Goal: Task Accomplishment & Management: Complete application form

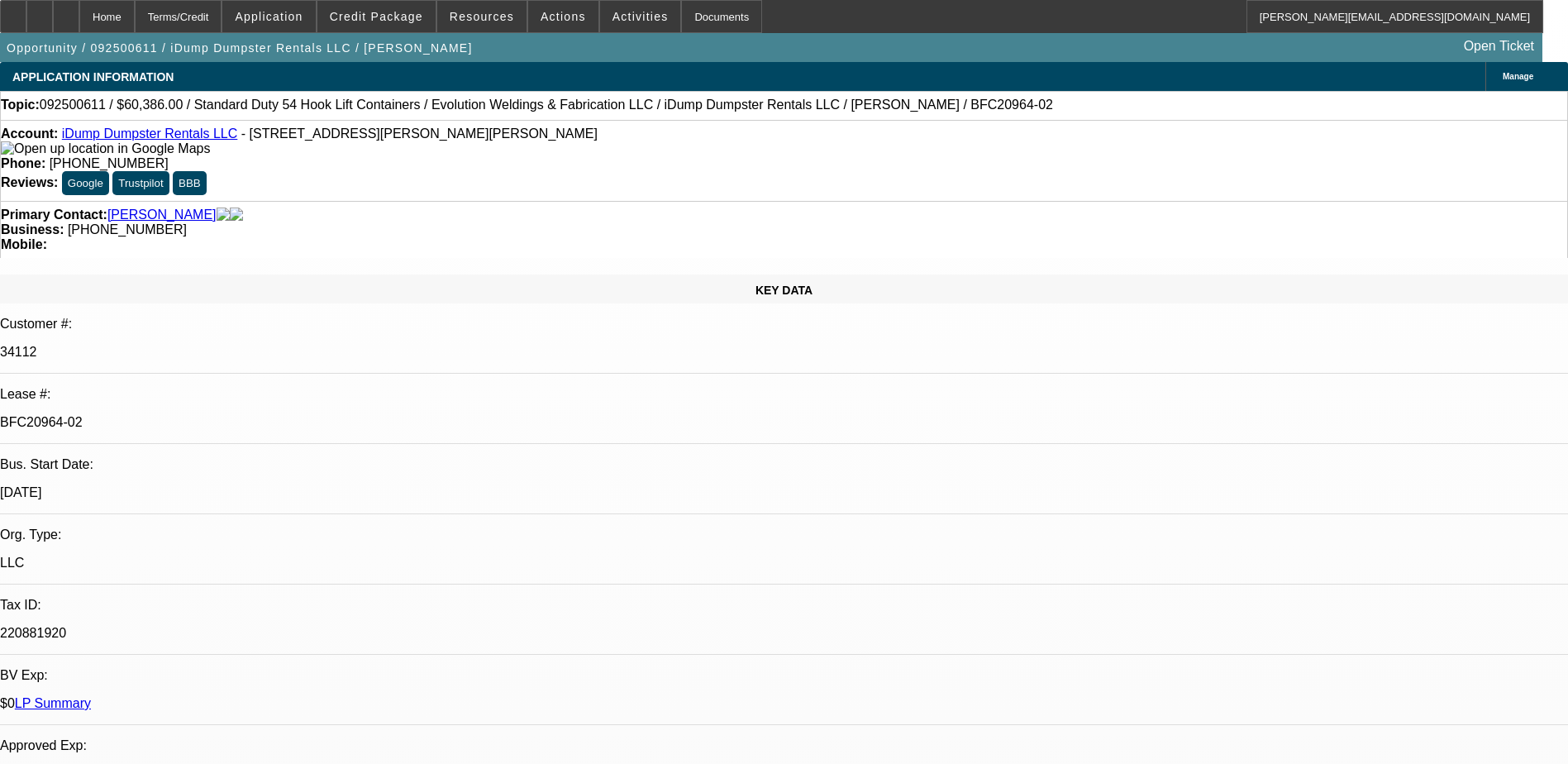
select select "0"
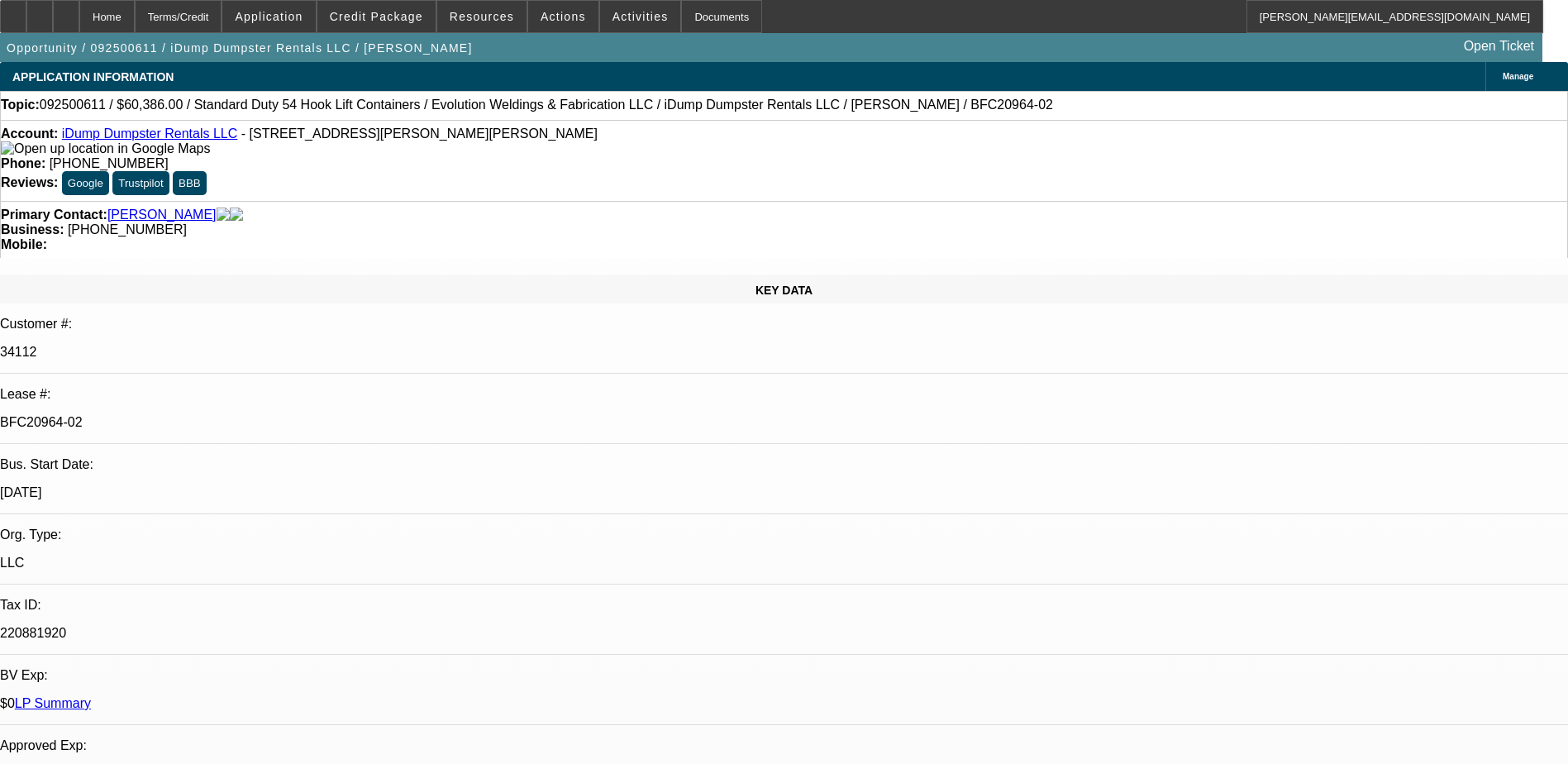
select select "0"
select select "1"
select select "6"
select select "1"
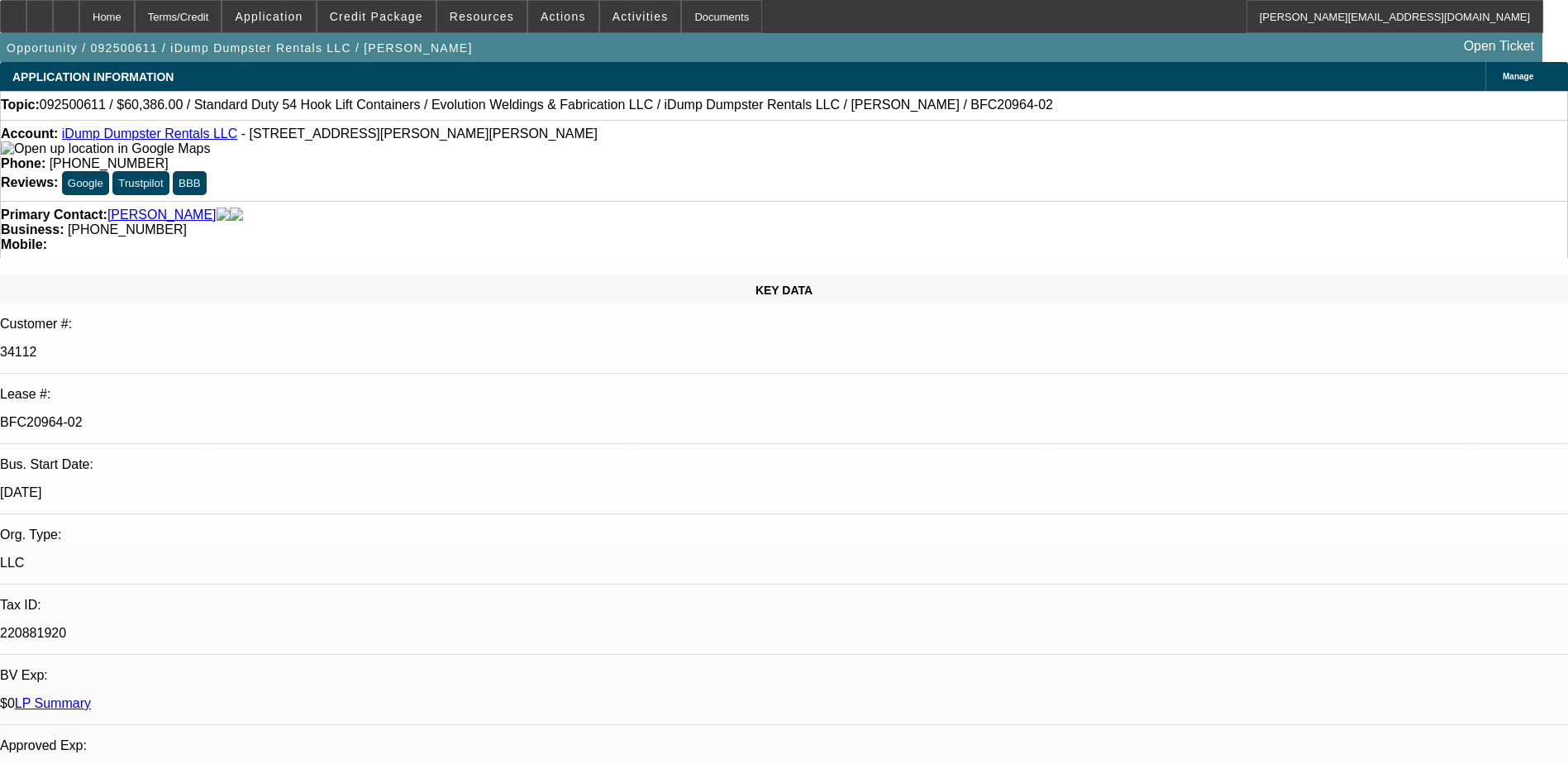
select select "1"
select select "6"
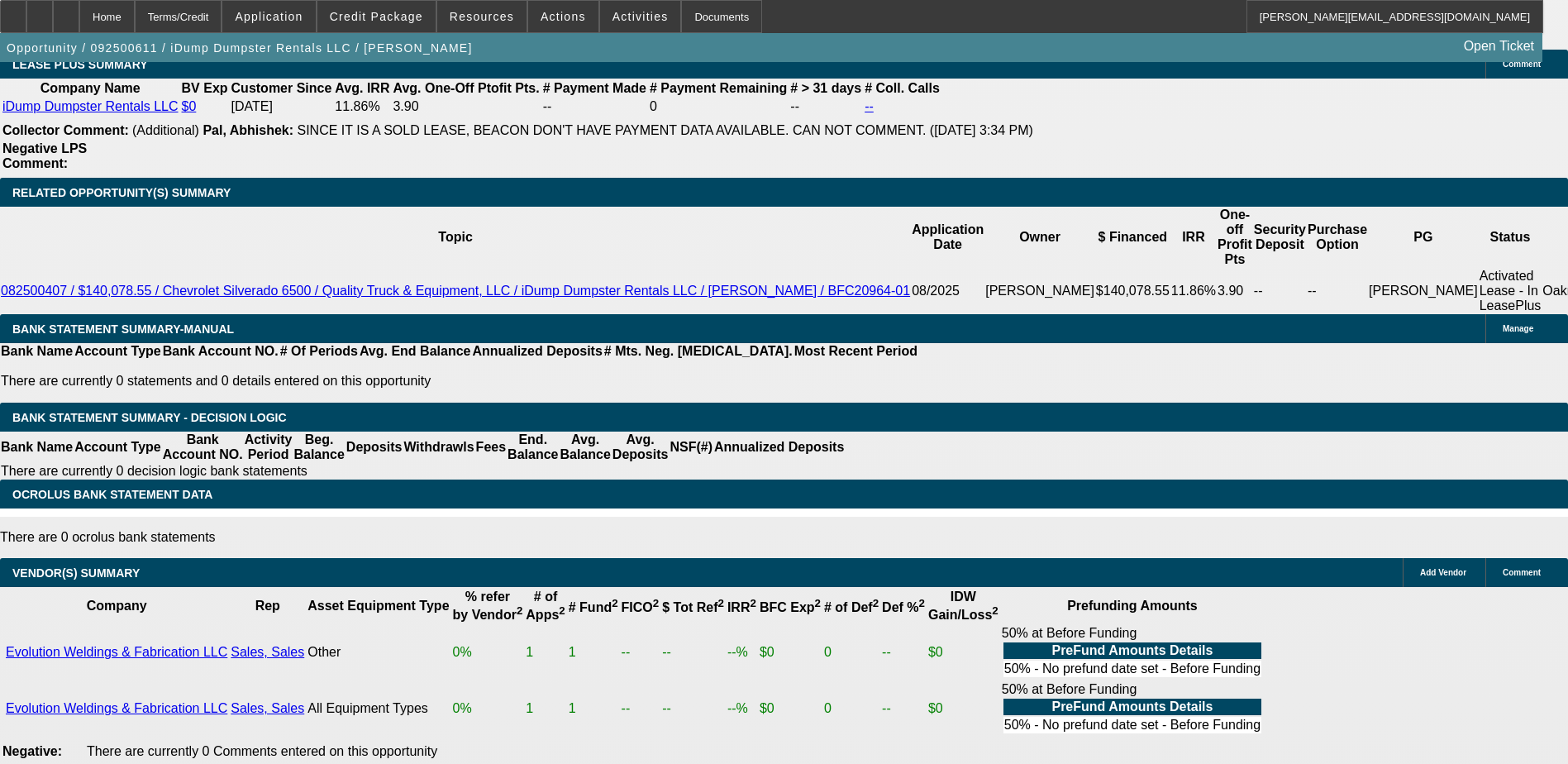
scroll to position [2941, 0]
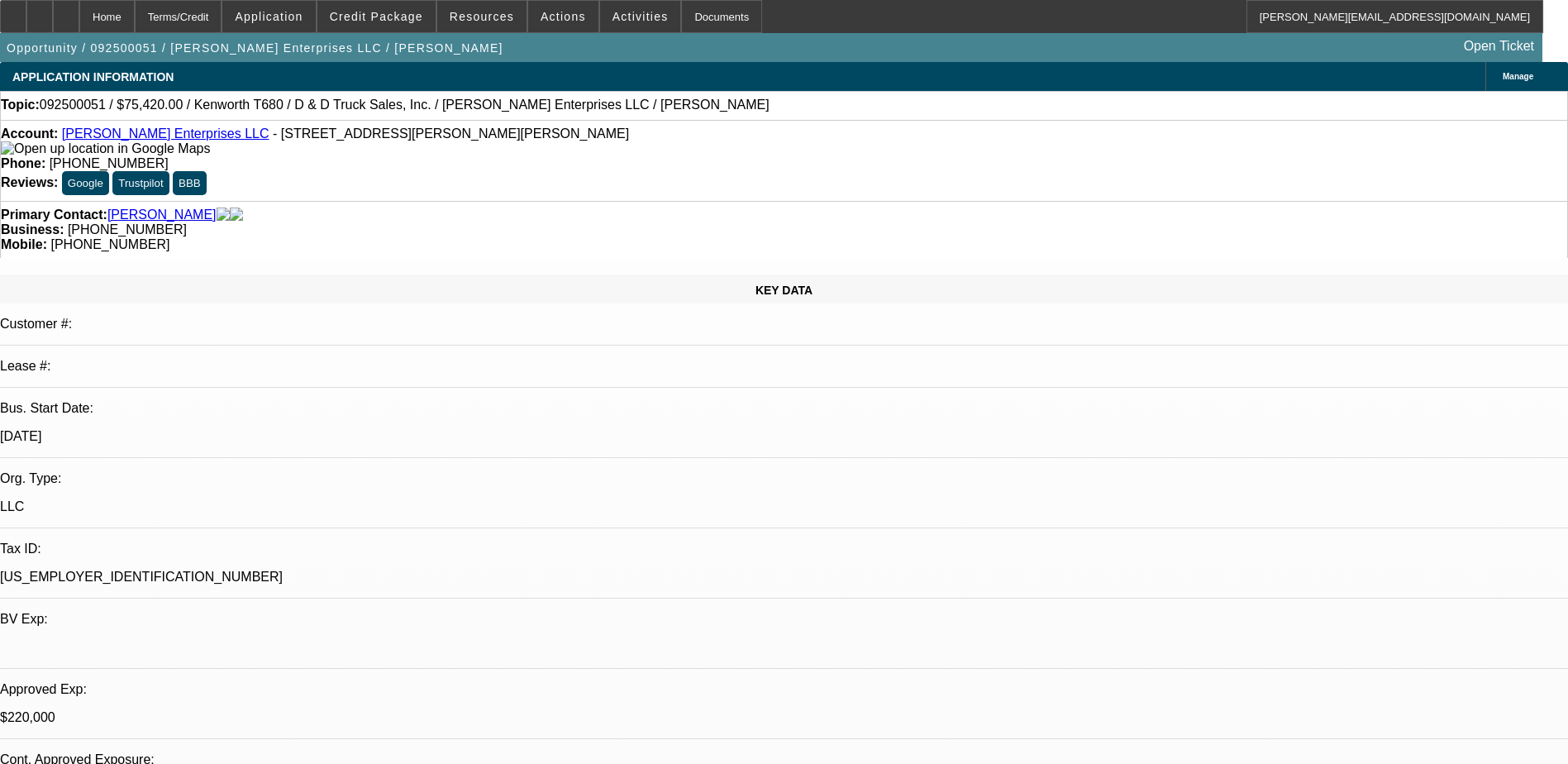
select select "0.1"
select select "0"
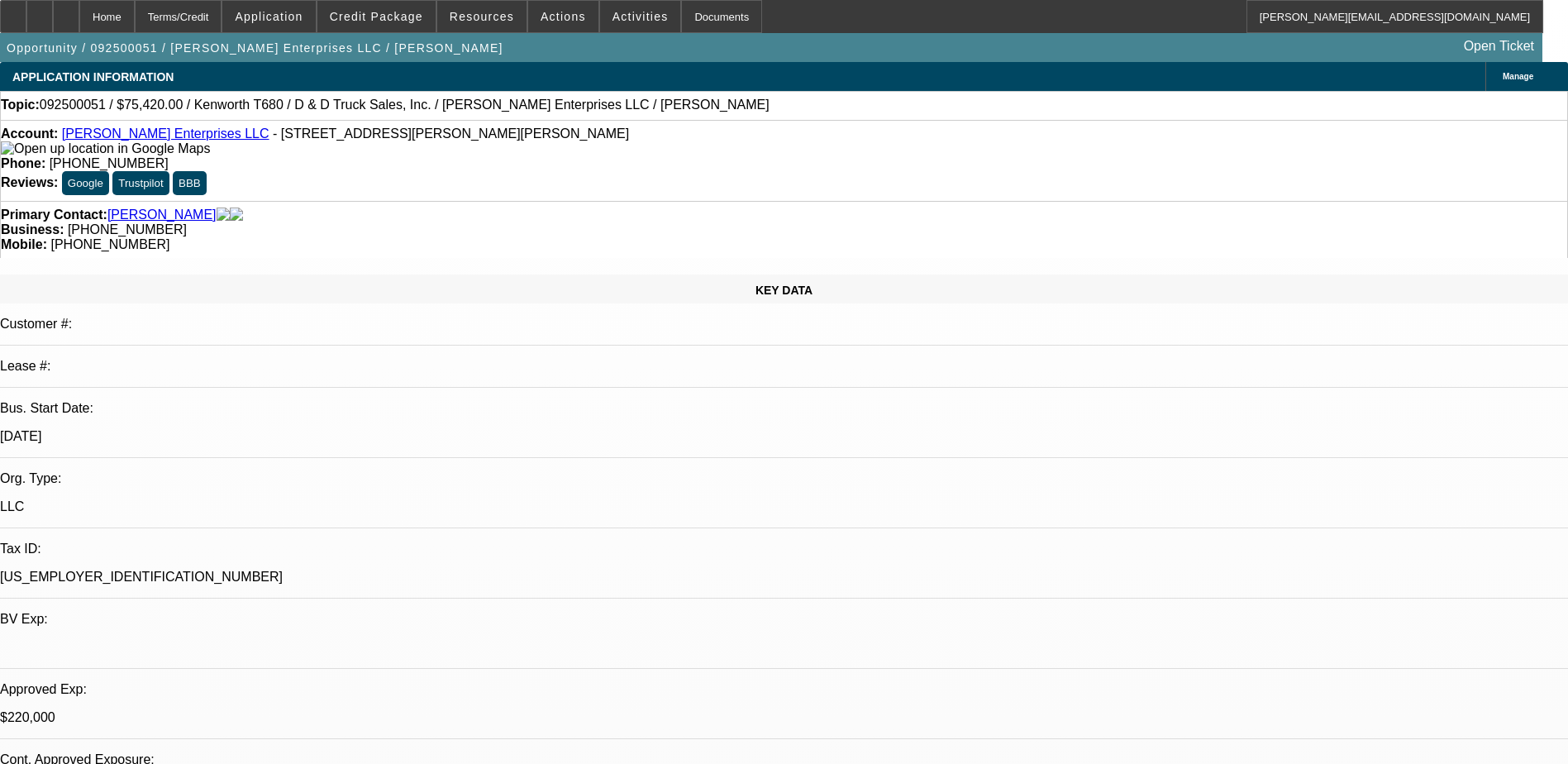
select select "0"
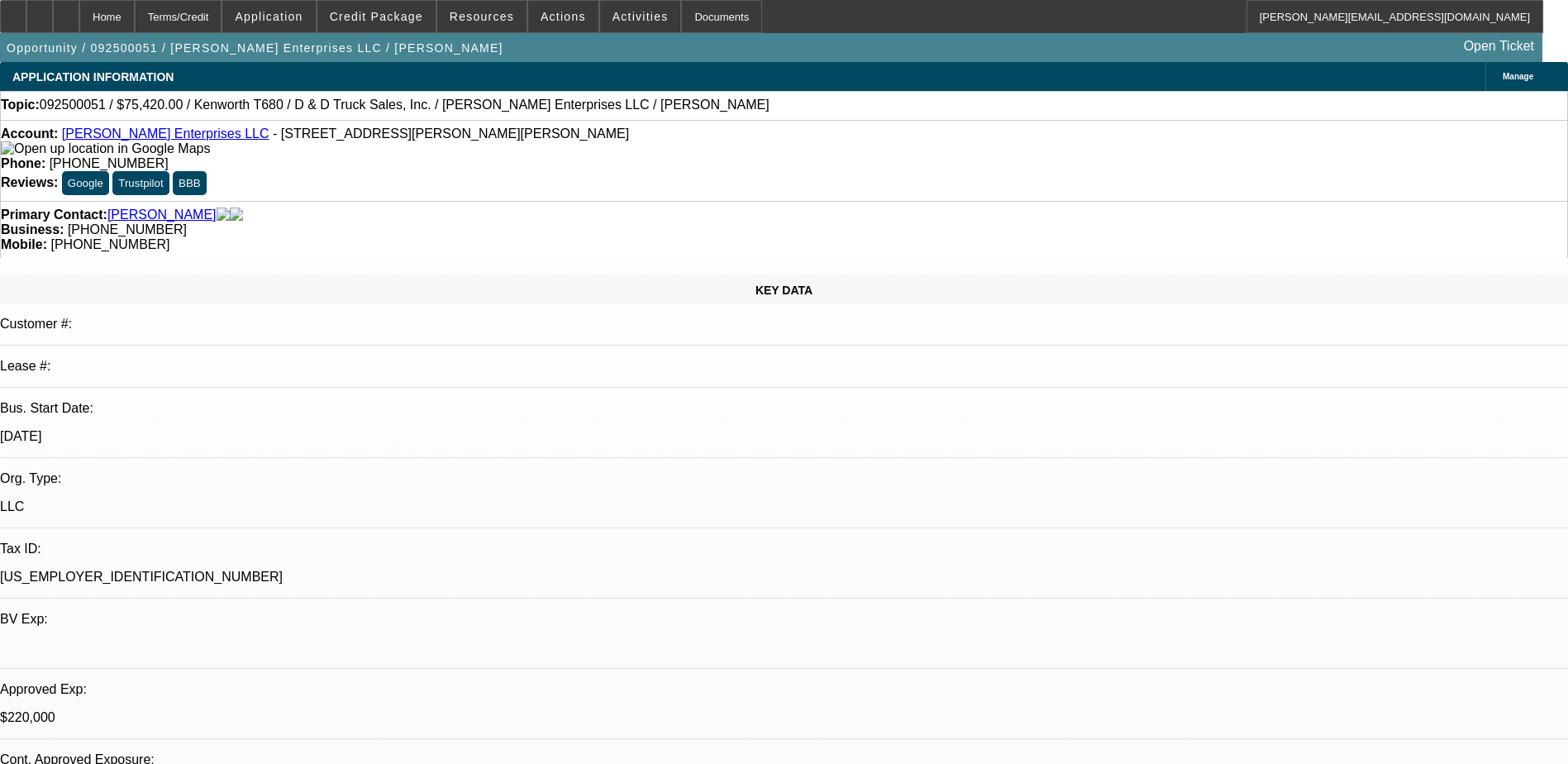
select select "0"
select select "1"
select select "3"
select select "6"
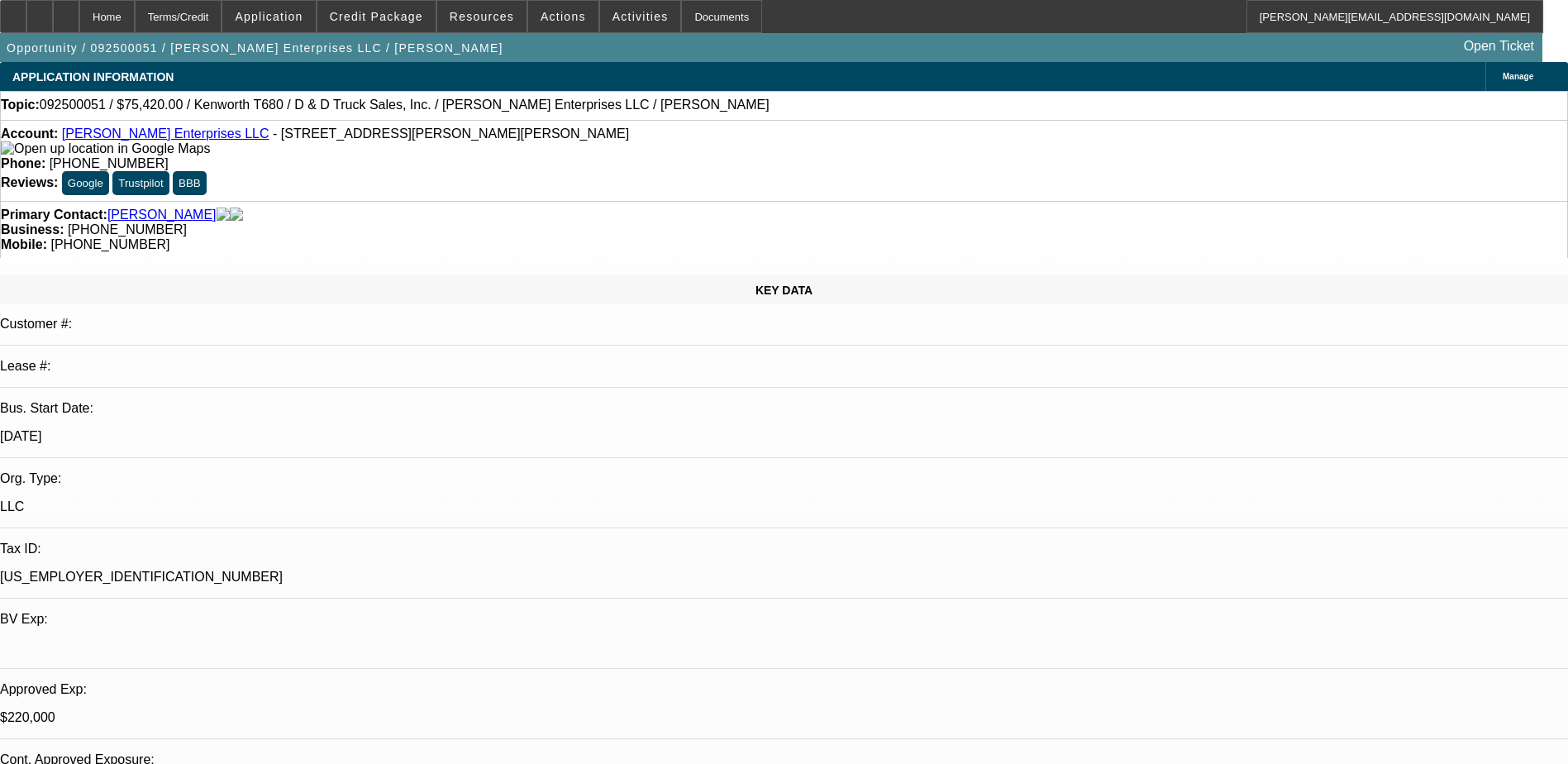
select select "1"
select select "3"
select select "6"
select select "1"
select select "3"
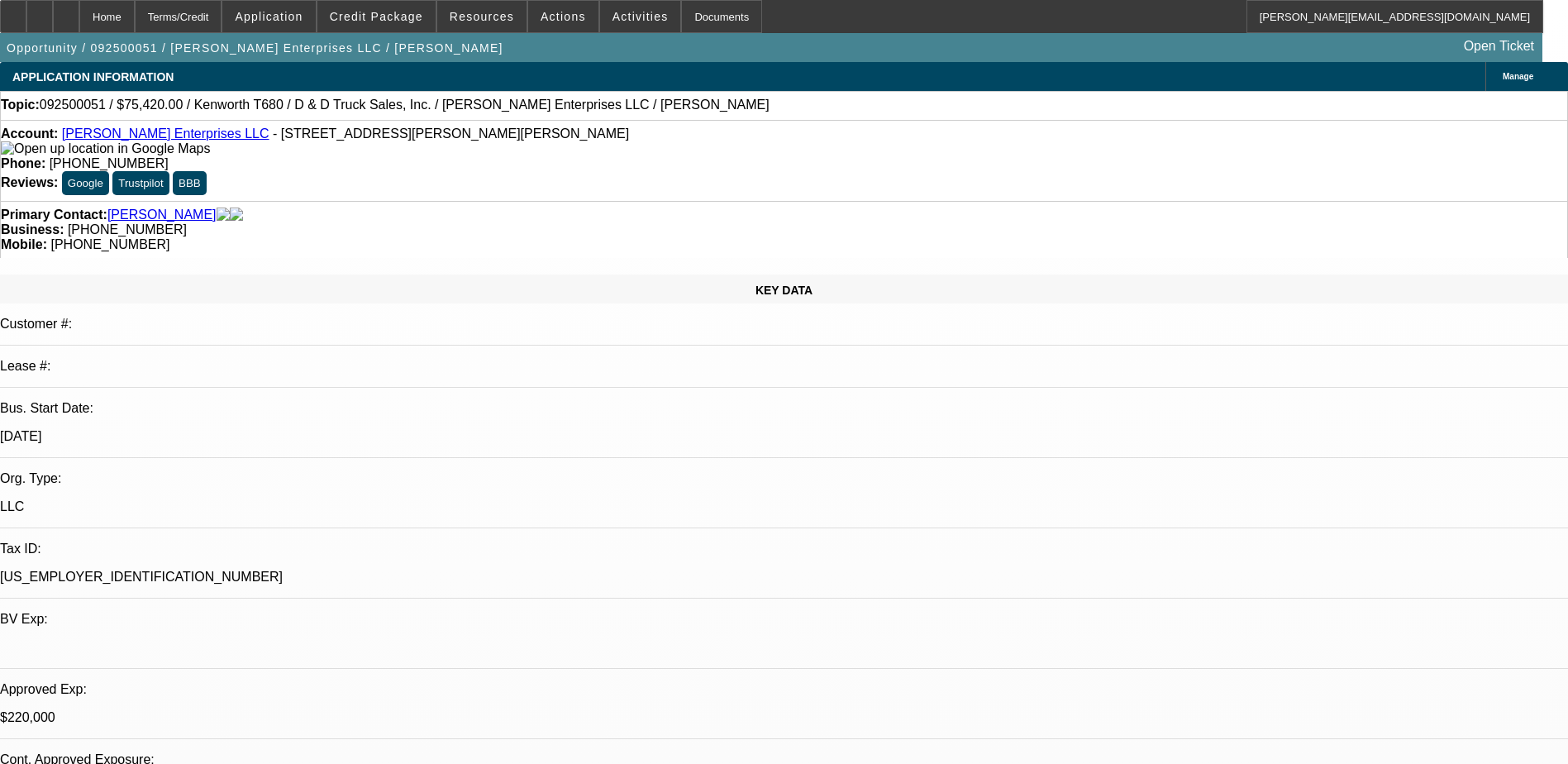
select select "6"
select select "1"
select select "3"
select select "6"
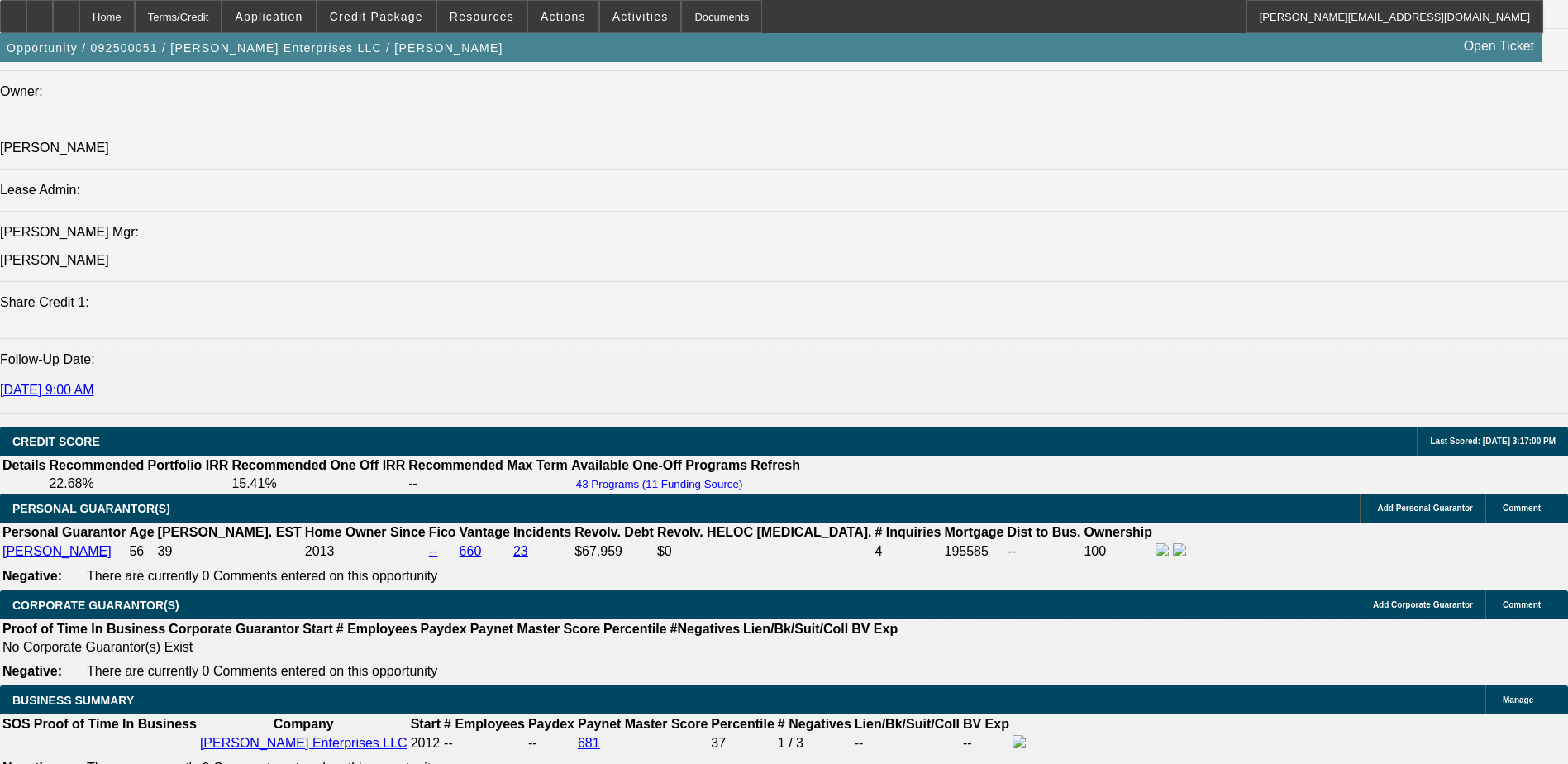
scroll to position [1901, 0]
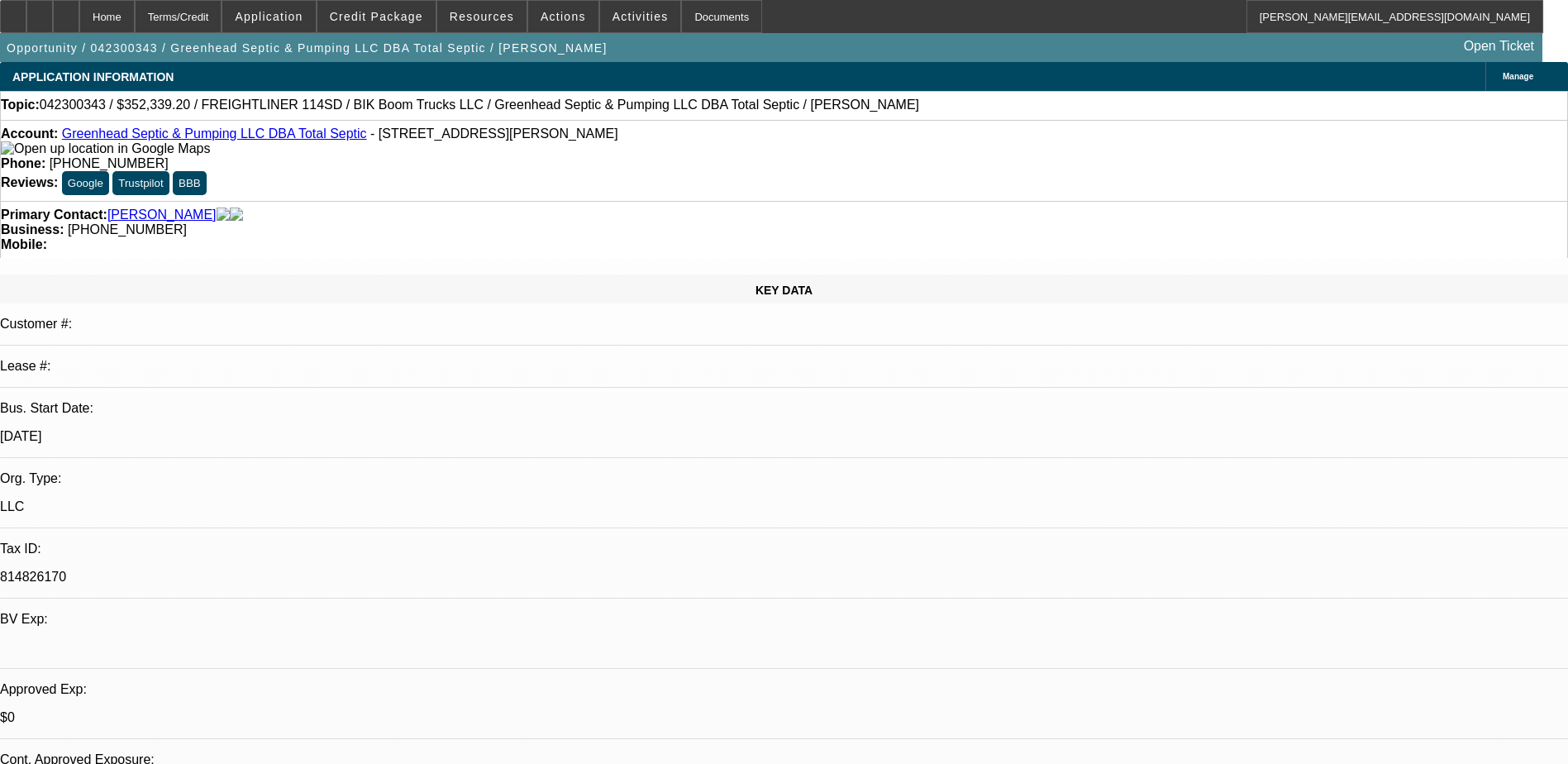
select select "0.1"
select select "0"
select select "0.1"
select select "2"
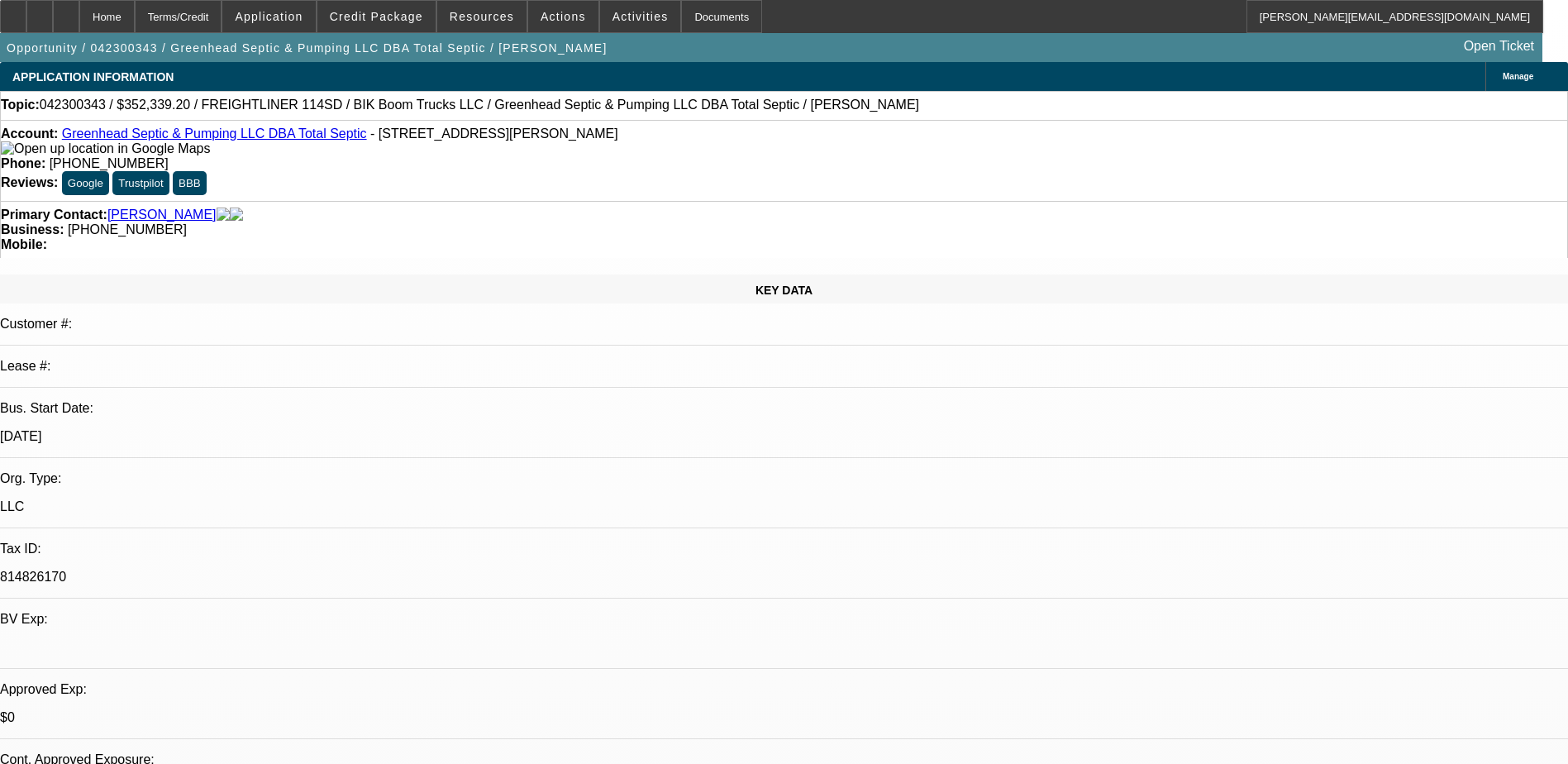
select select "0"
select select "0.1"
select select "2"
select select "0"
select select "0.1"
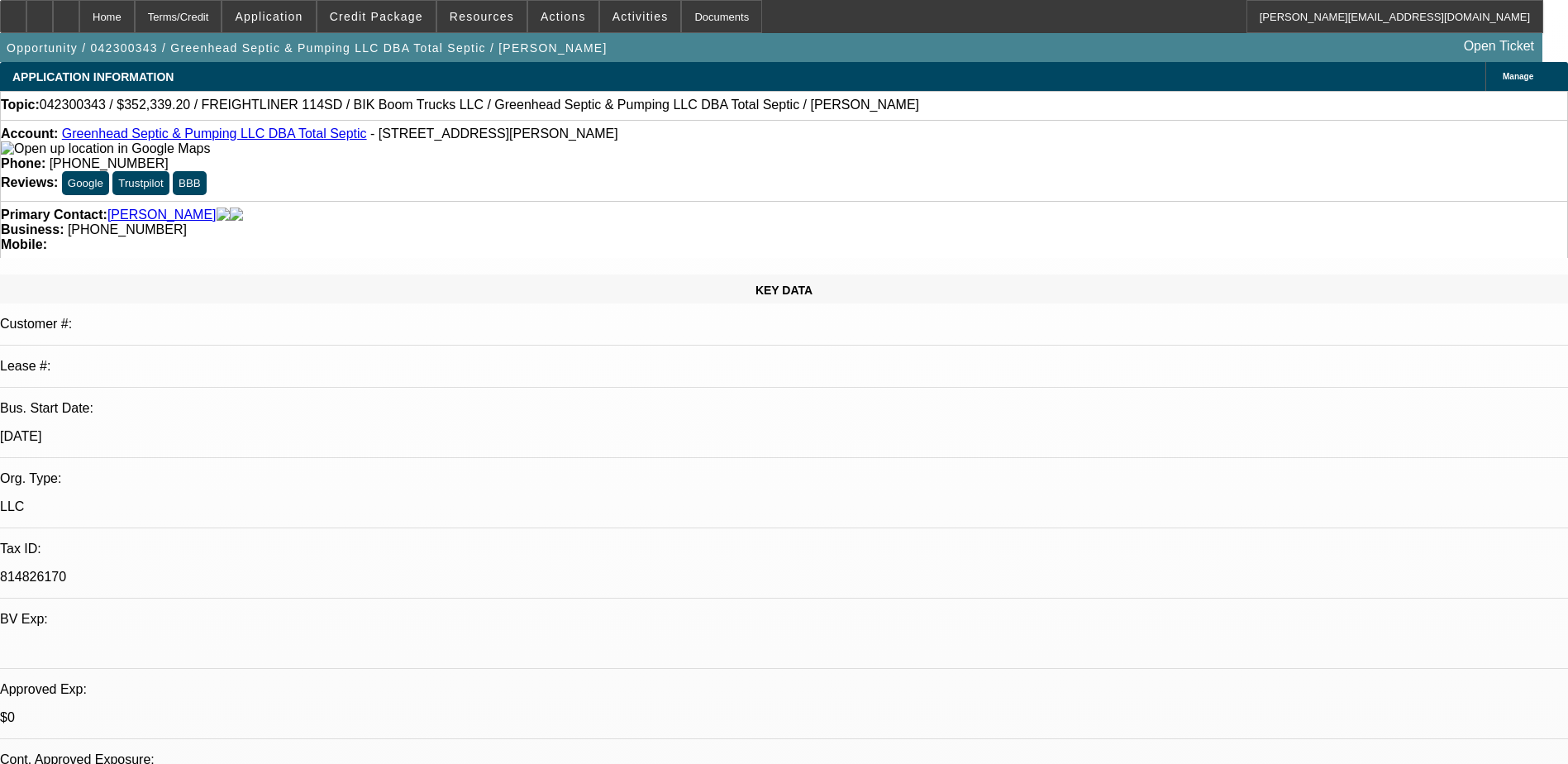
select select "2"
select select "0.2"
select select "1"
select select "6"
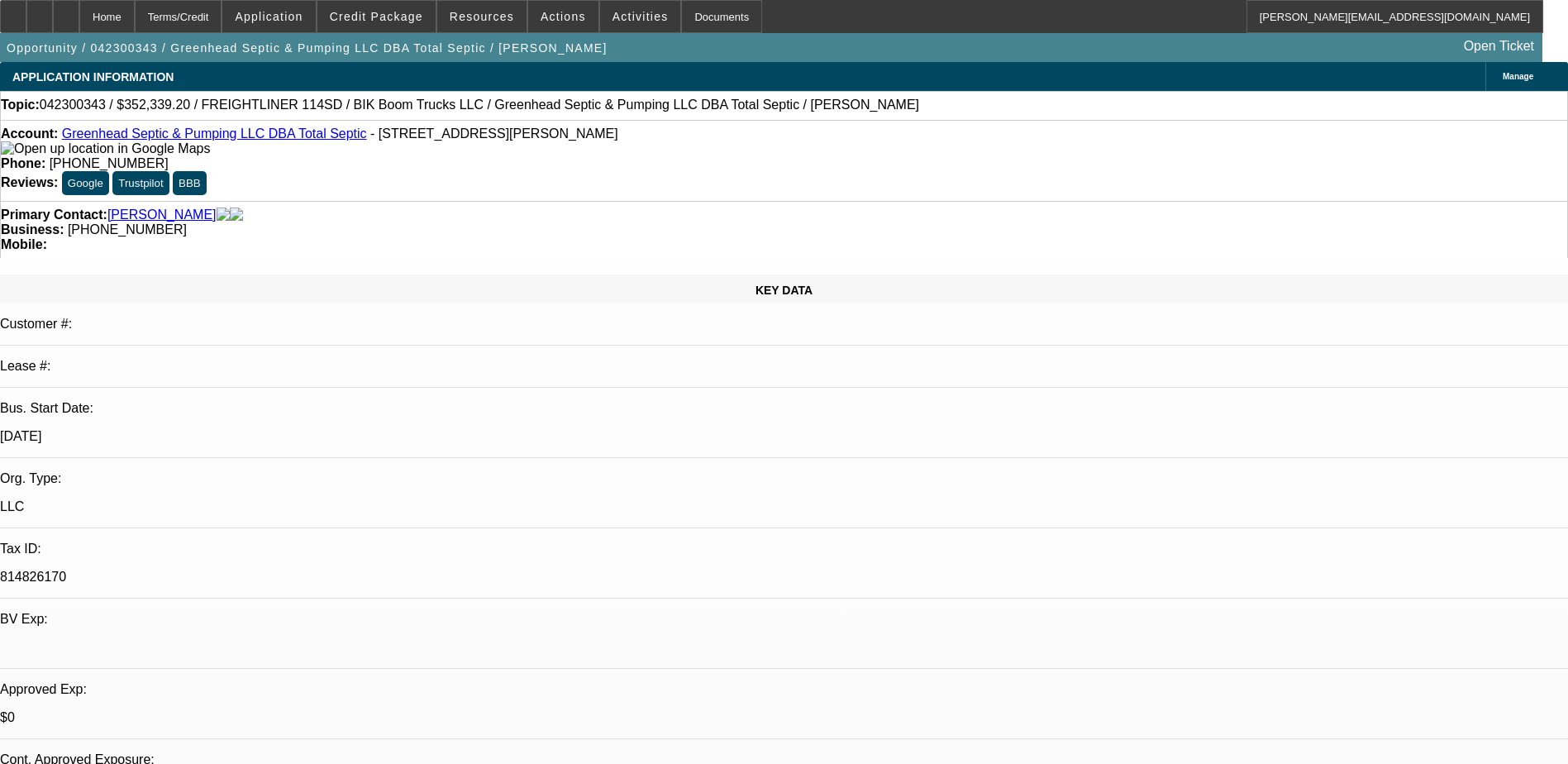
select select "1"
select select "2"
select select "6"
select select "1"
select select "2"
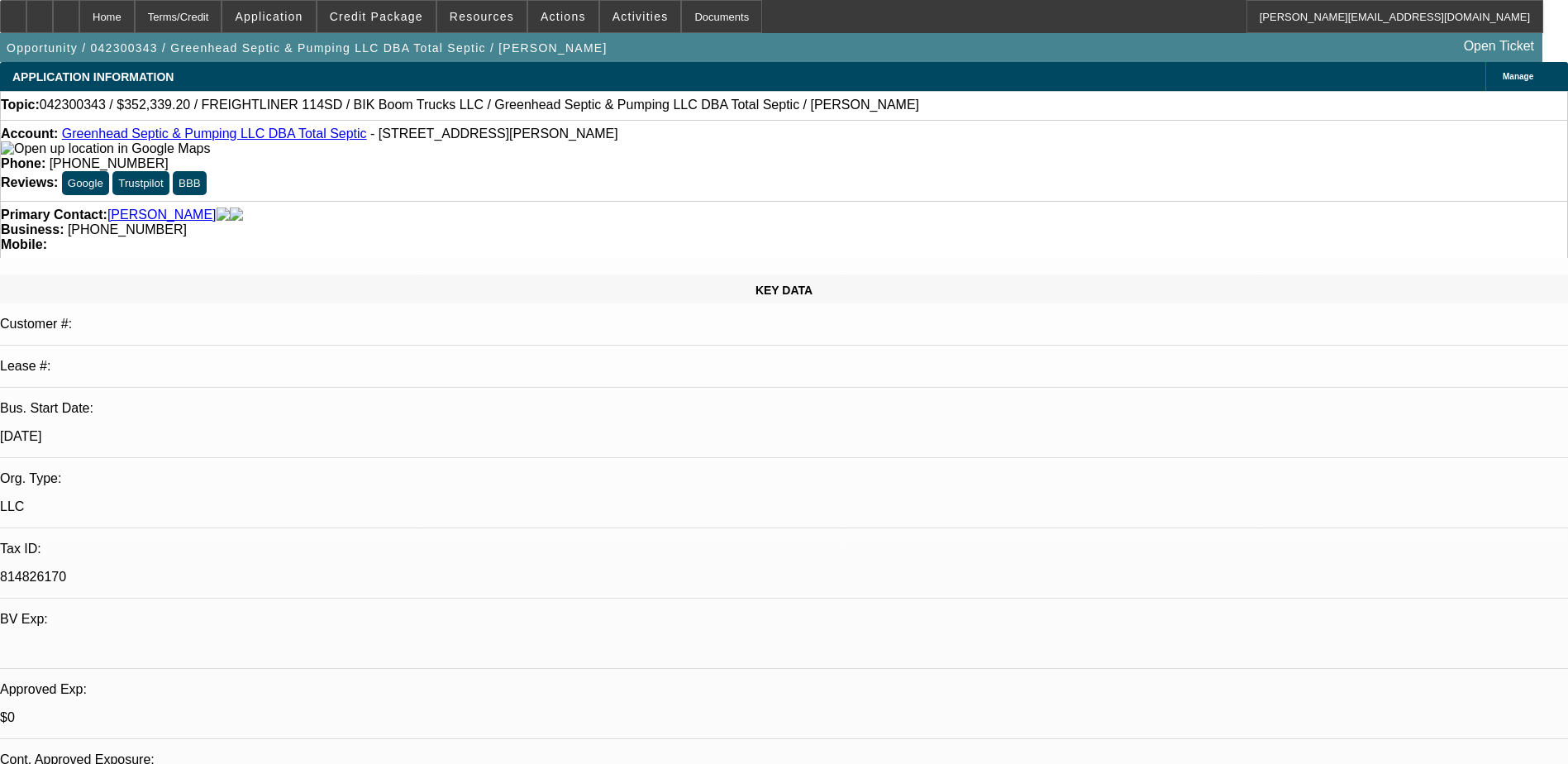
select select "6"
select select "1"
select select "2"
select select "17"
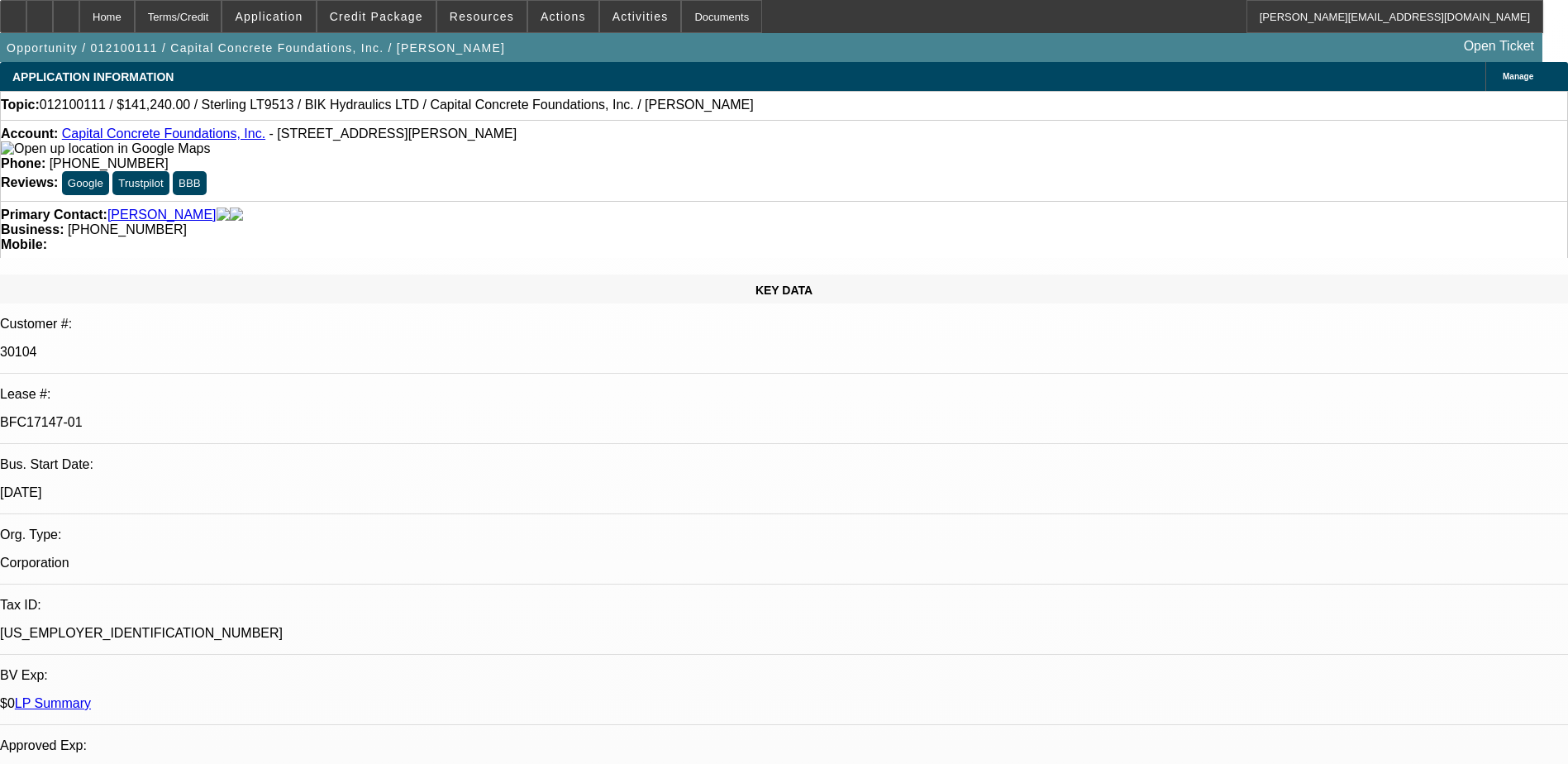
select select "0"
select select "2"
select select "0"
select select "0.2"
select select "2"
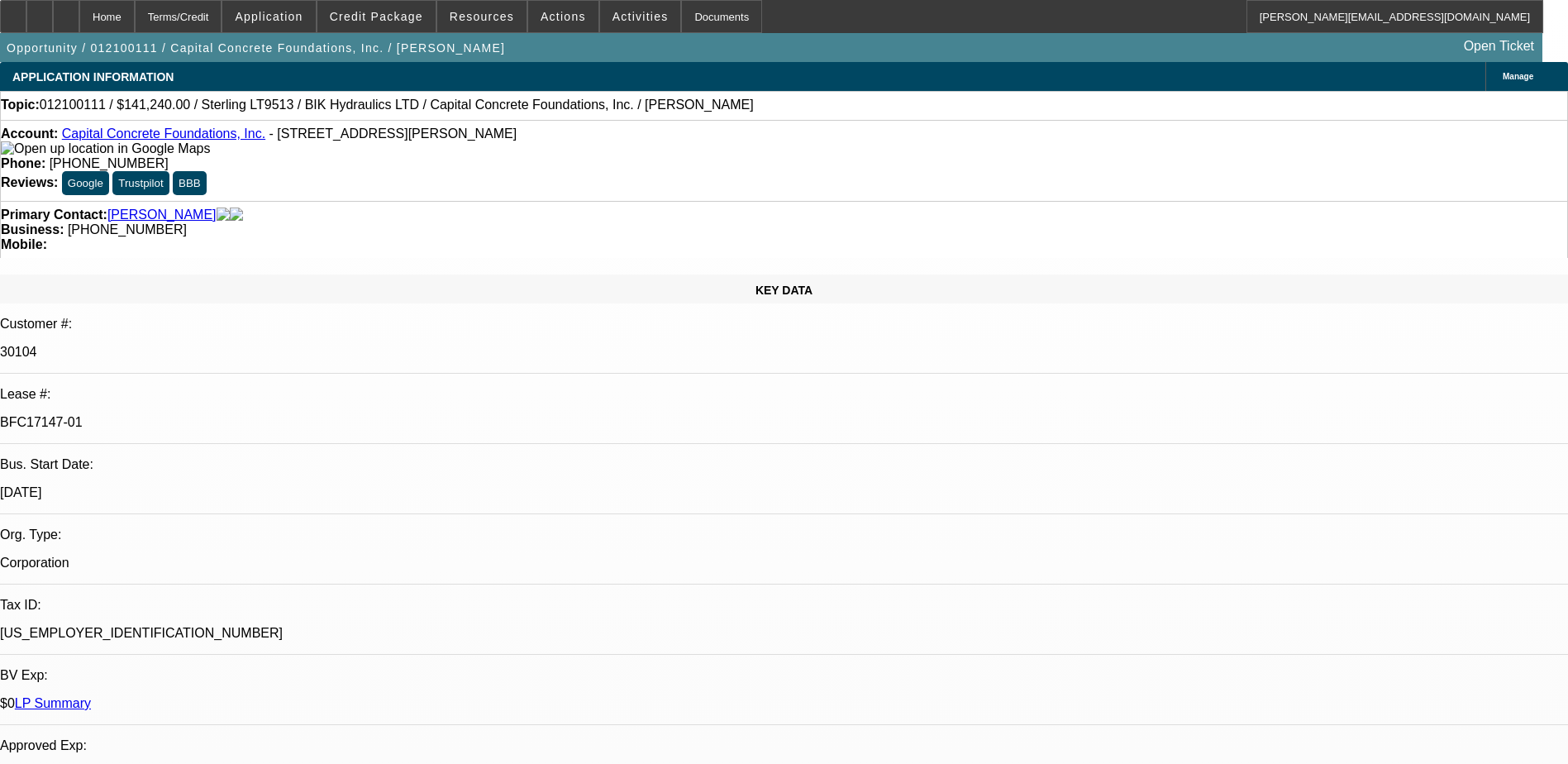
select select "0"
select select "2"
select select "0"
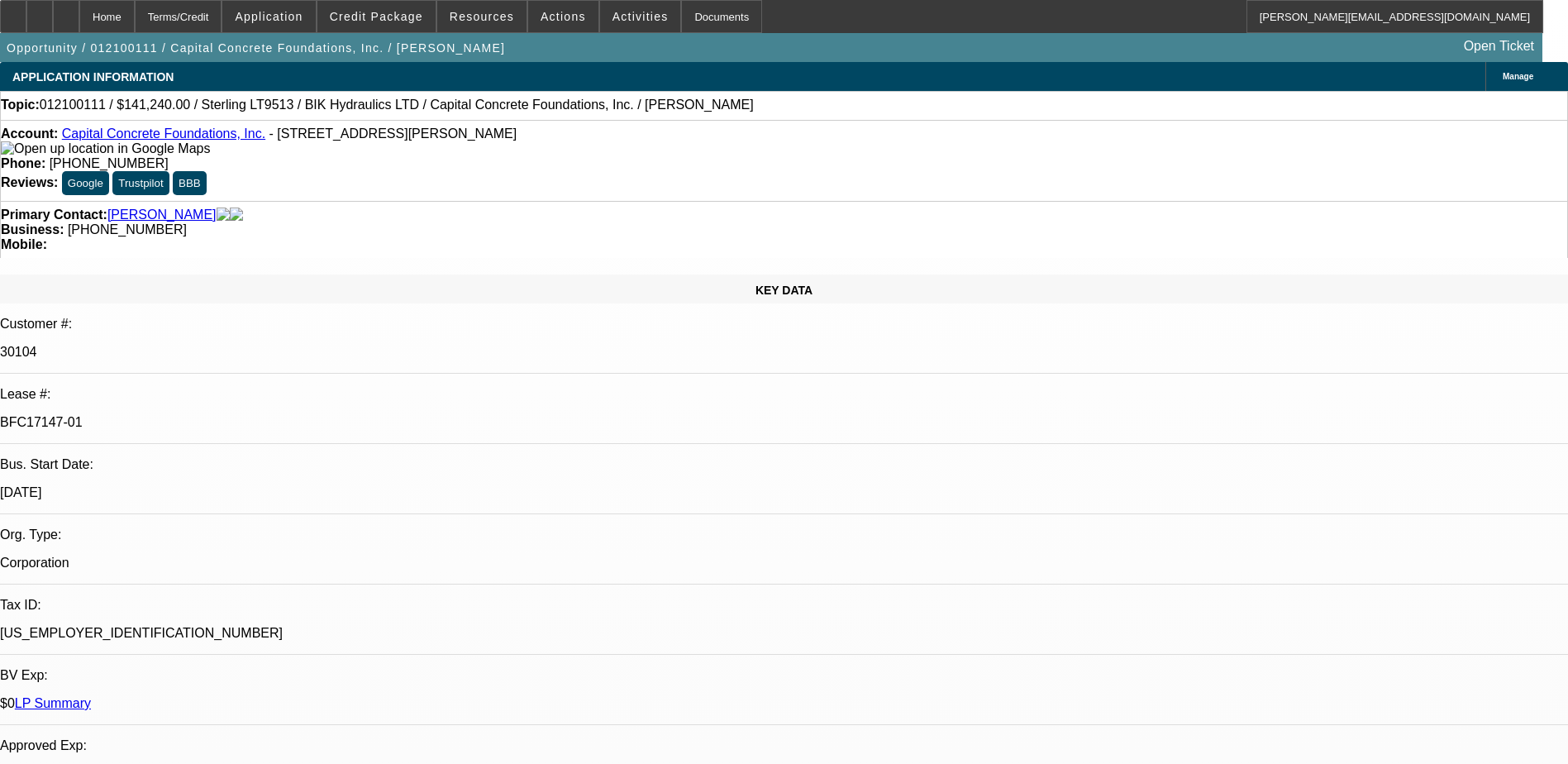
select select "0"
select select "1"
select select "2"
select select "6"
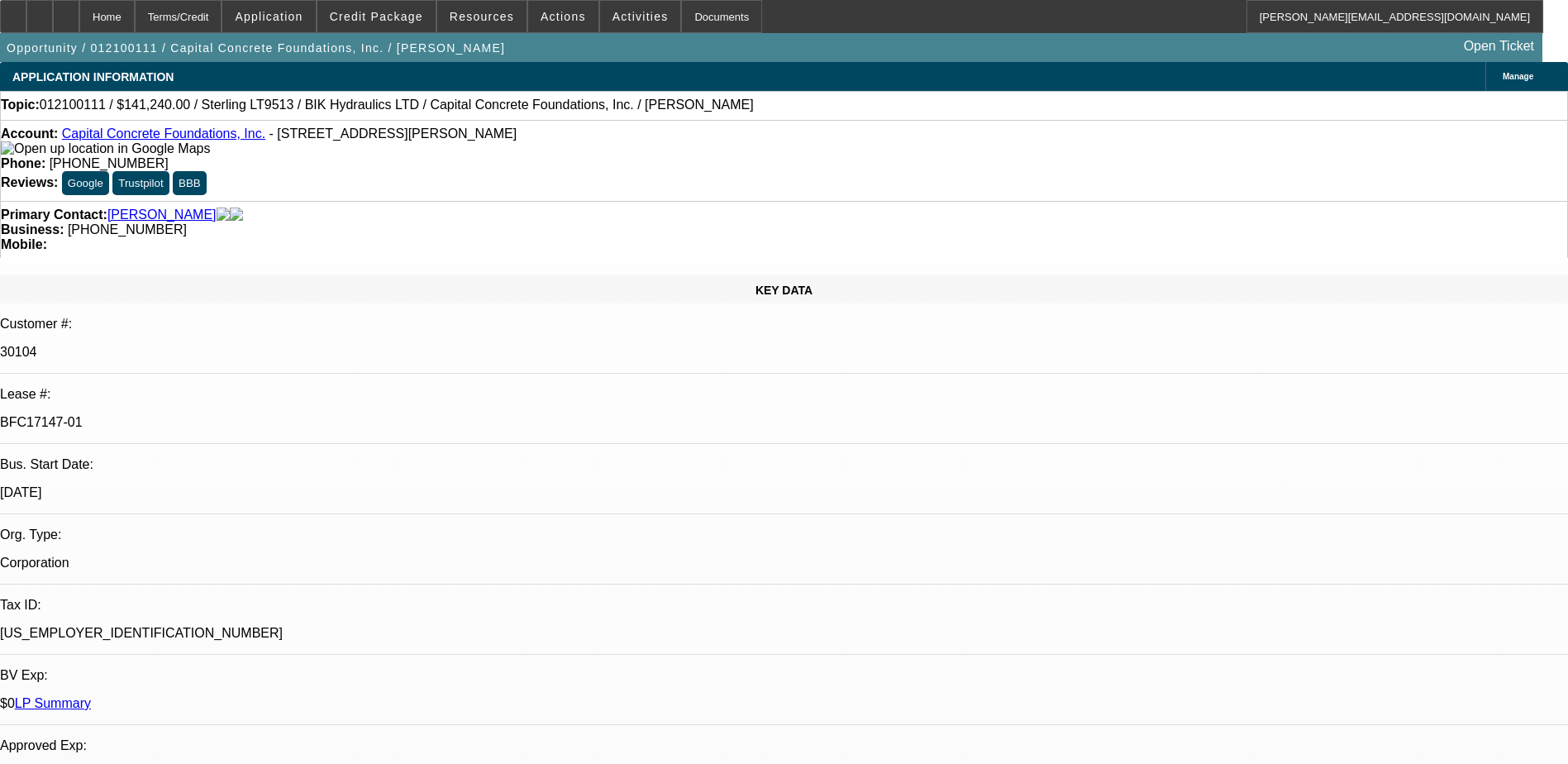
select select "1"
select select "2"
select select "6"
select select "1"
select select "2"
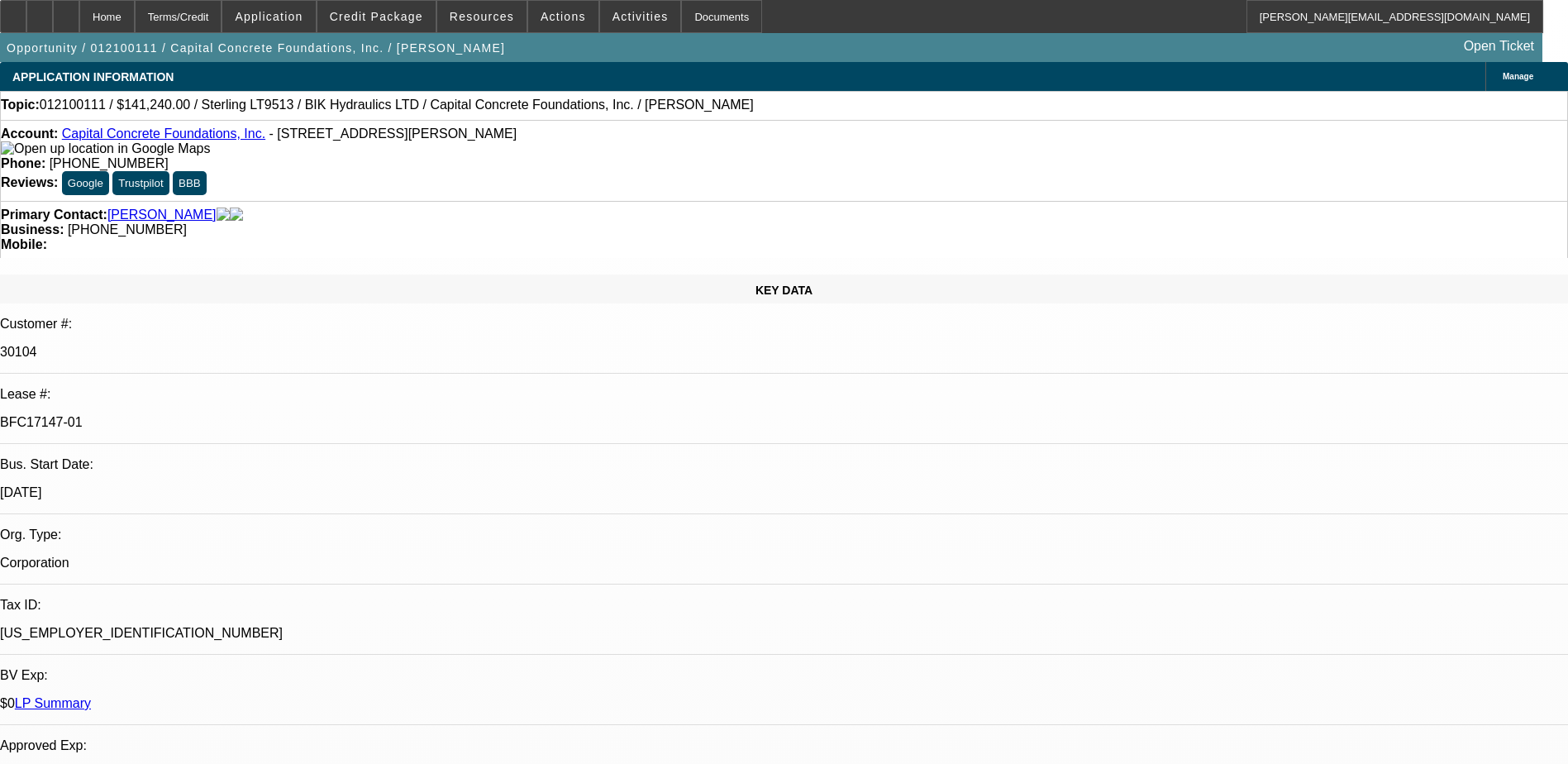
select select "6"
select select "1"
select select "6"
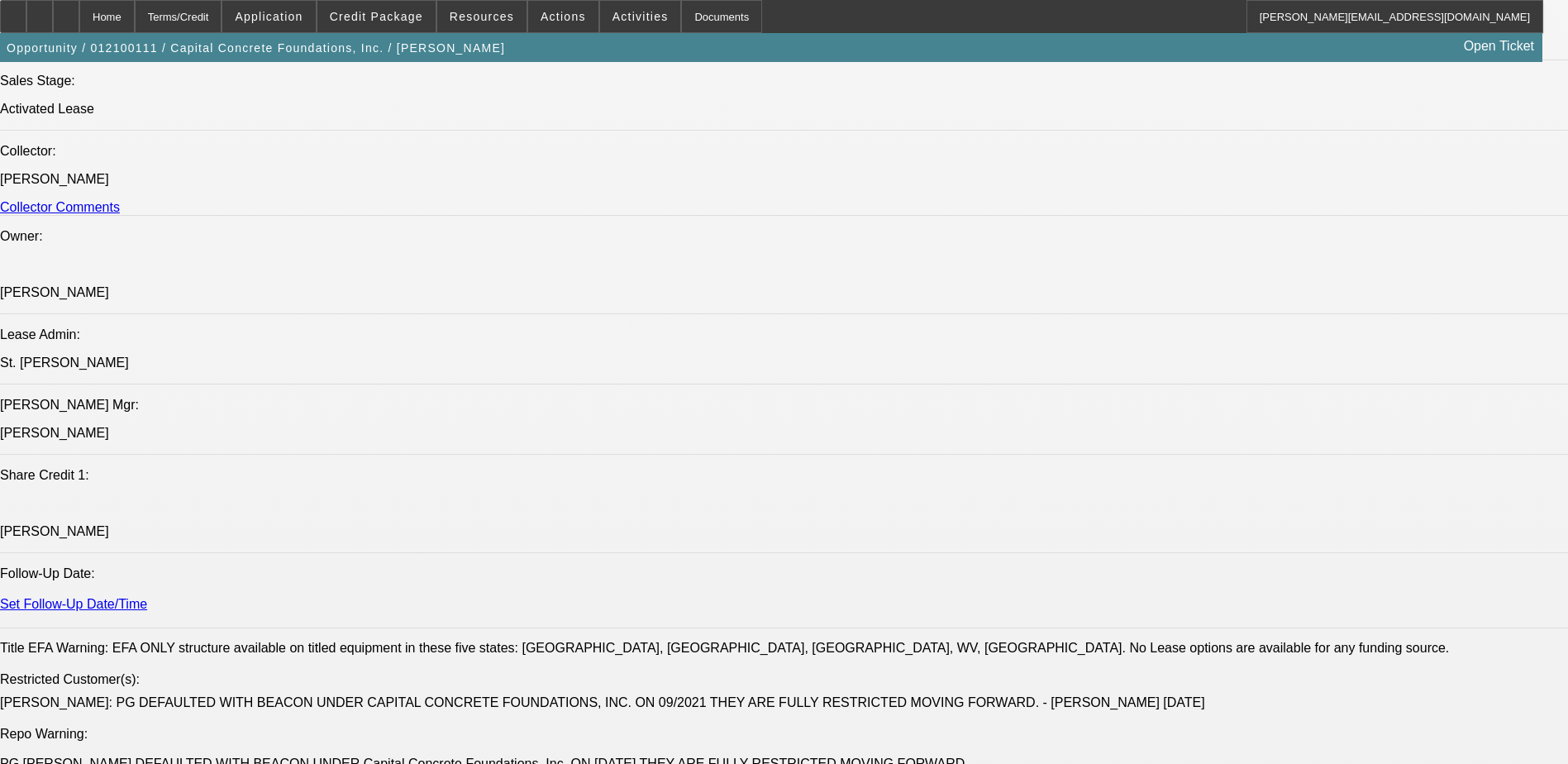
scroll to position [1735, 0]
